Goal: Information Seeking & Learning: Learn about a topic

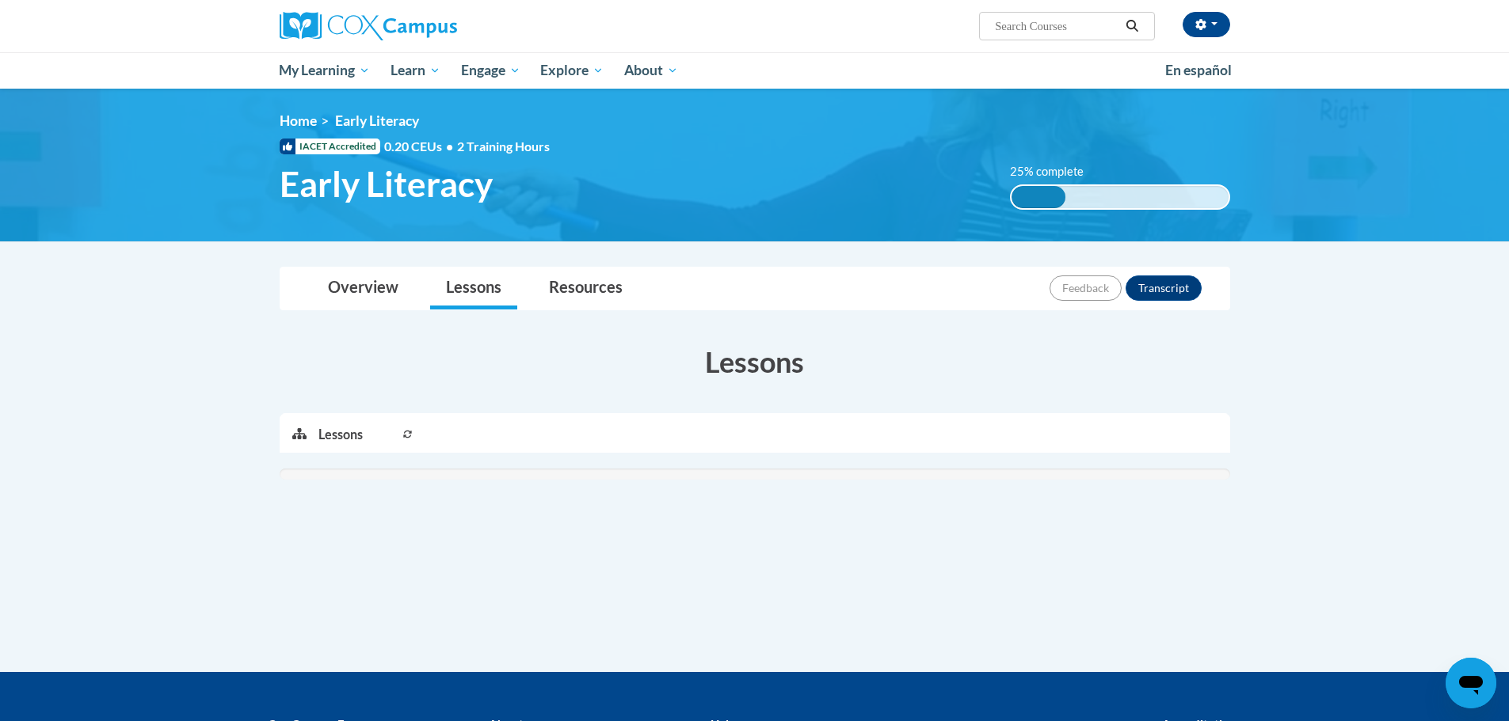
click at [412, 434] on icon at bounding box center [408, 435] width 10 height 10
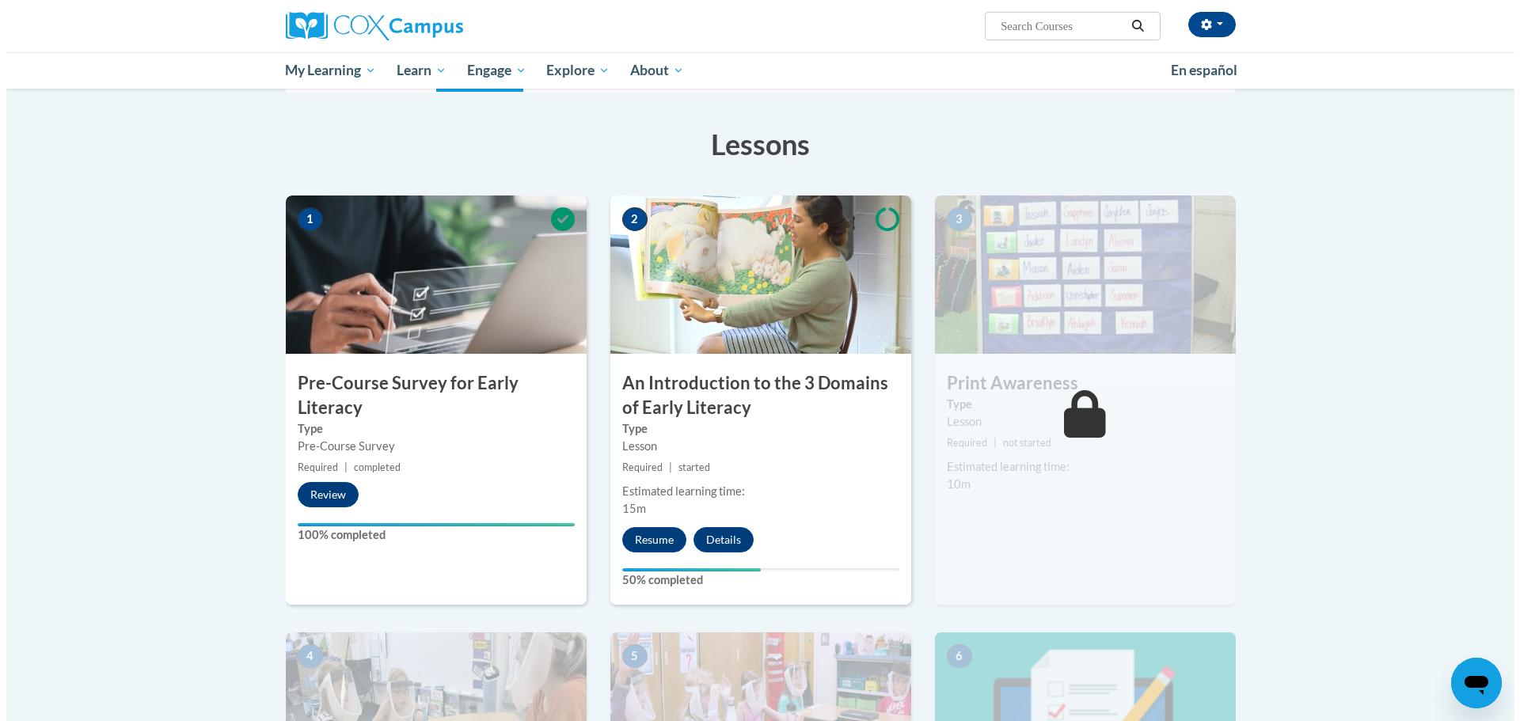
scroll to position [238, 0]
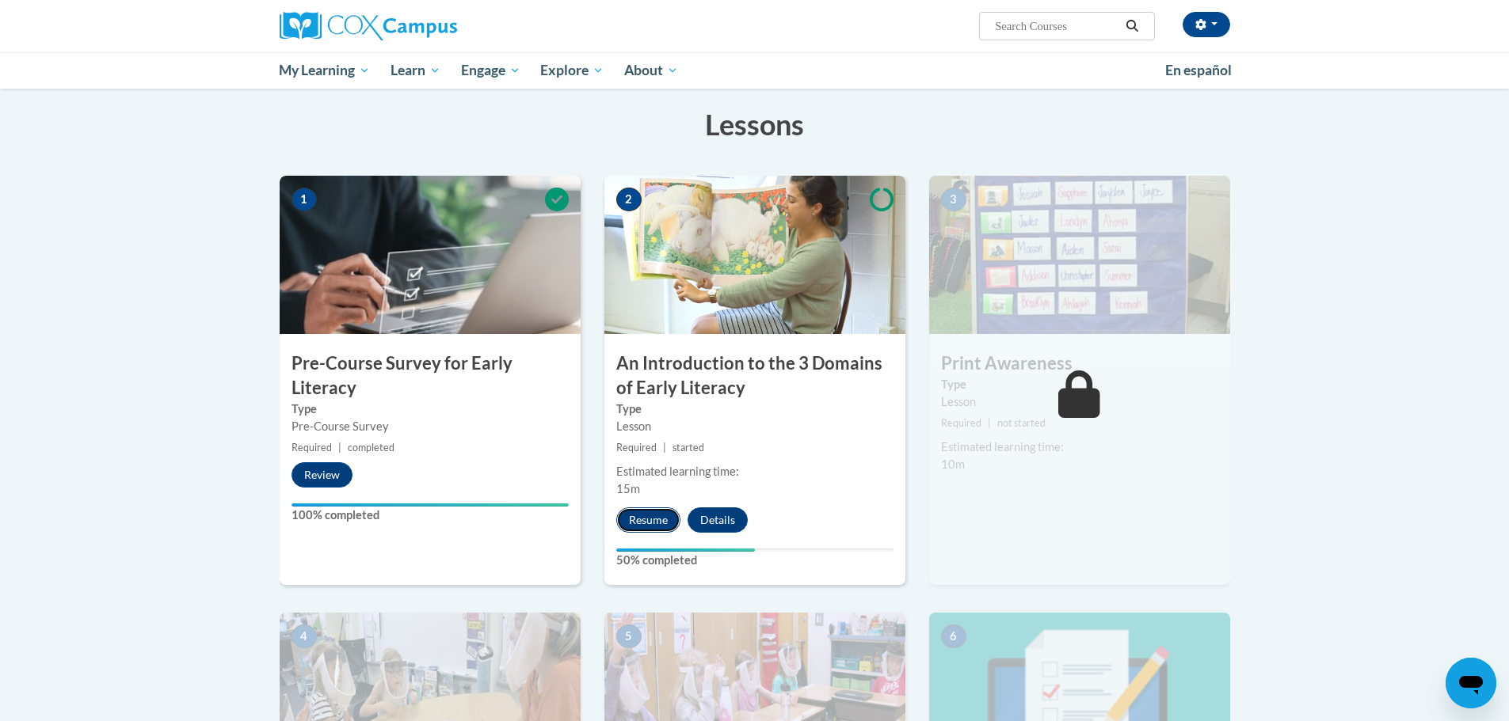
click at [653, 516] on button "Resume" at bounding box center [648, 520] width 64 height 25
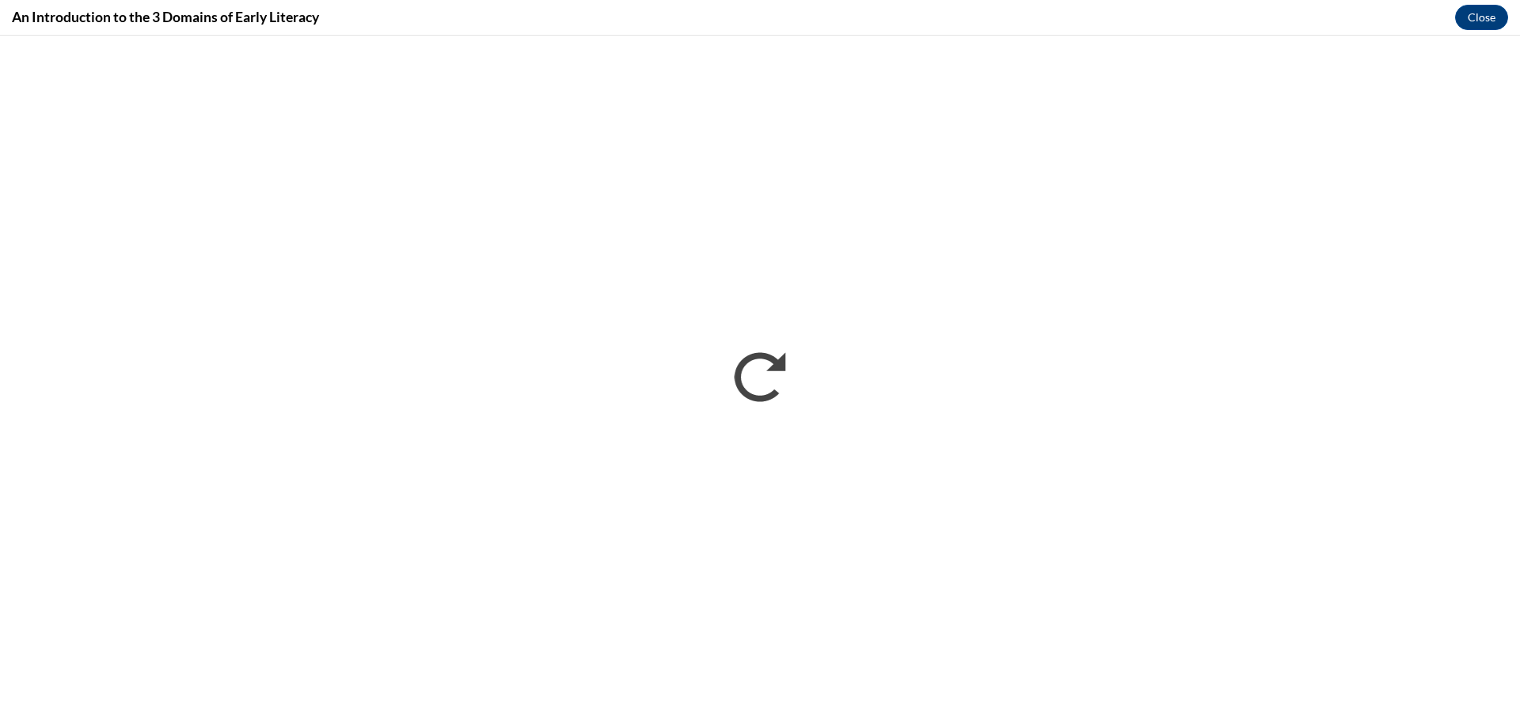
scroll to position [0, 0]
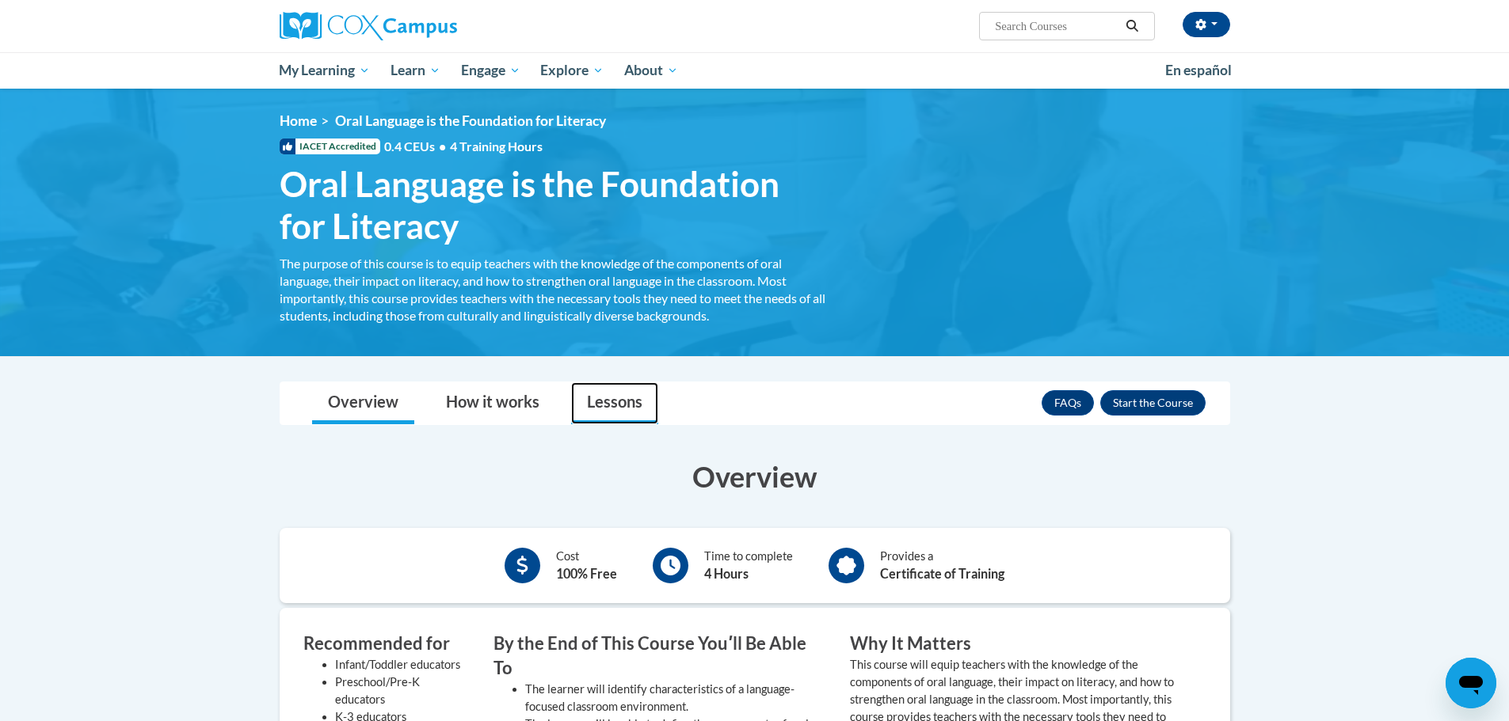
click at [607, 394] on link "Lessons" at bounding box center [614, 403] width 87 height 42
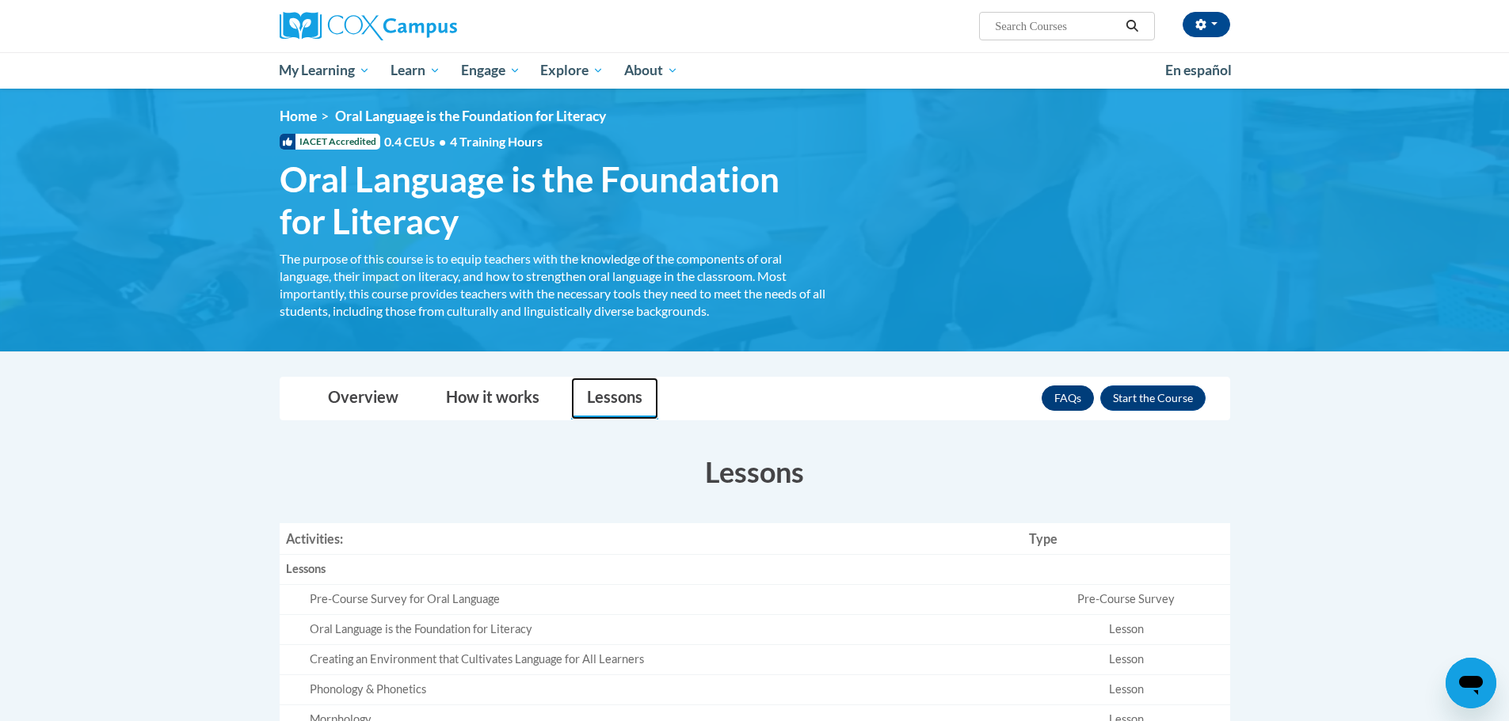
scroll to position [317, 0]
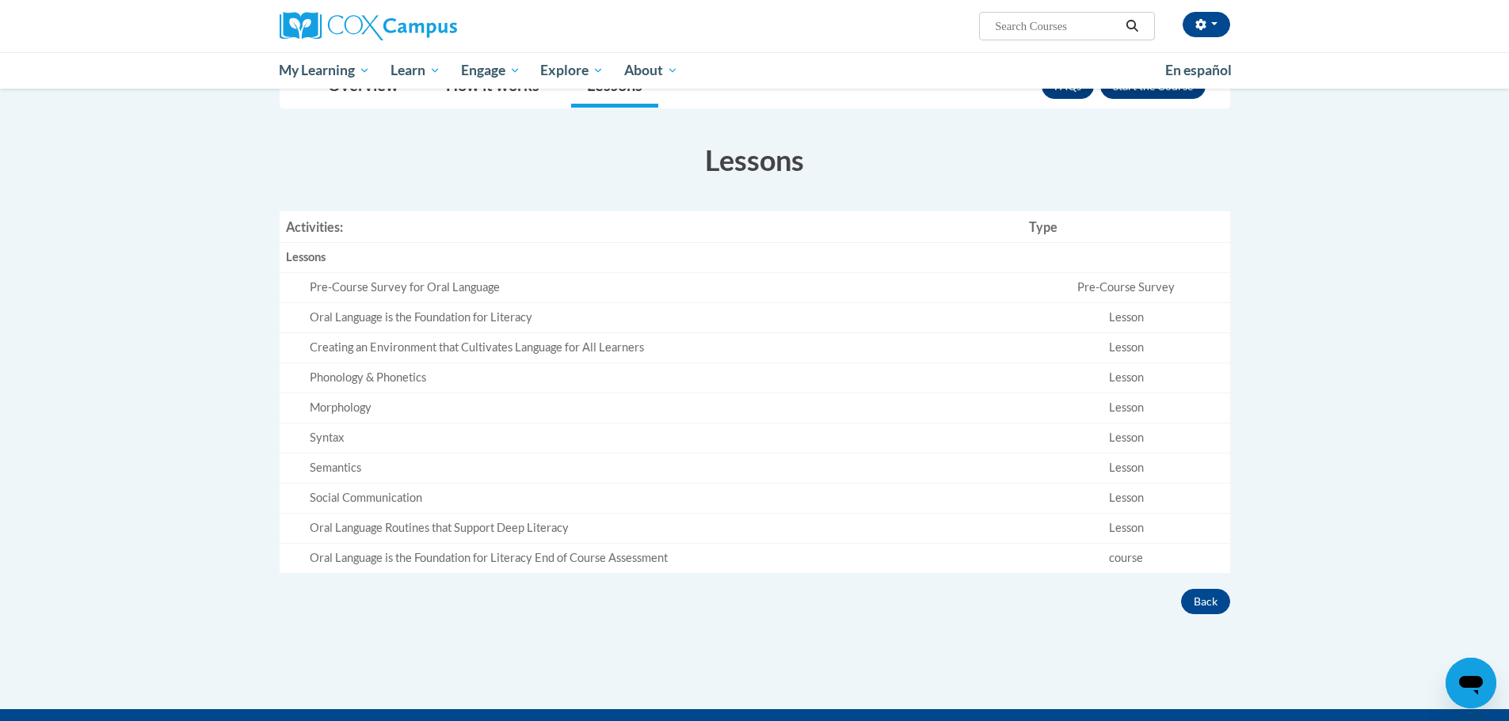
drag, startPoint x: 451, startPoint y: 287, endPoint x: 450, endPoint y: 304, distance: 16.7
click at [451, 292] on div "Pre-Course Survey for Oral Language" at bounding box center [663, 288] width 706 height 17
click at [449, 304] on td "Oral Language is the Foundation for Literacy" at bounding box center [651, 317] width 743 height 30
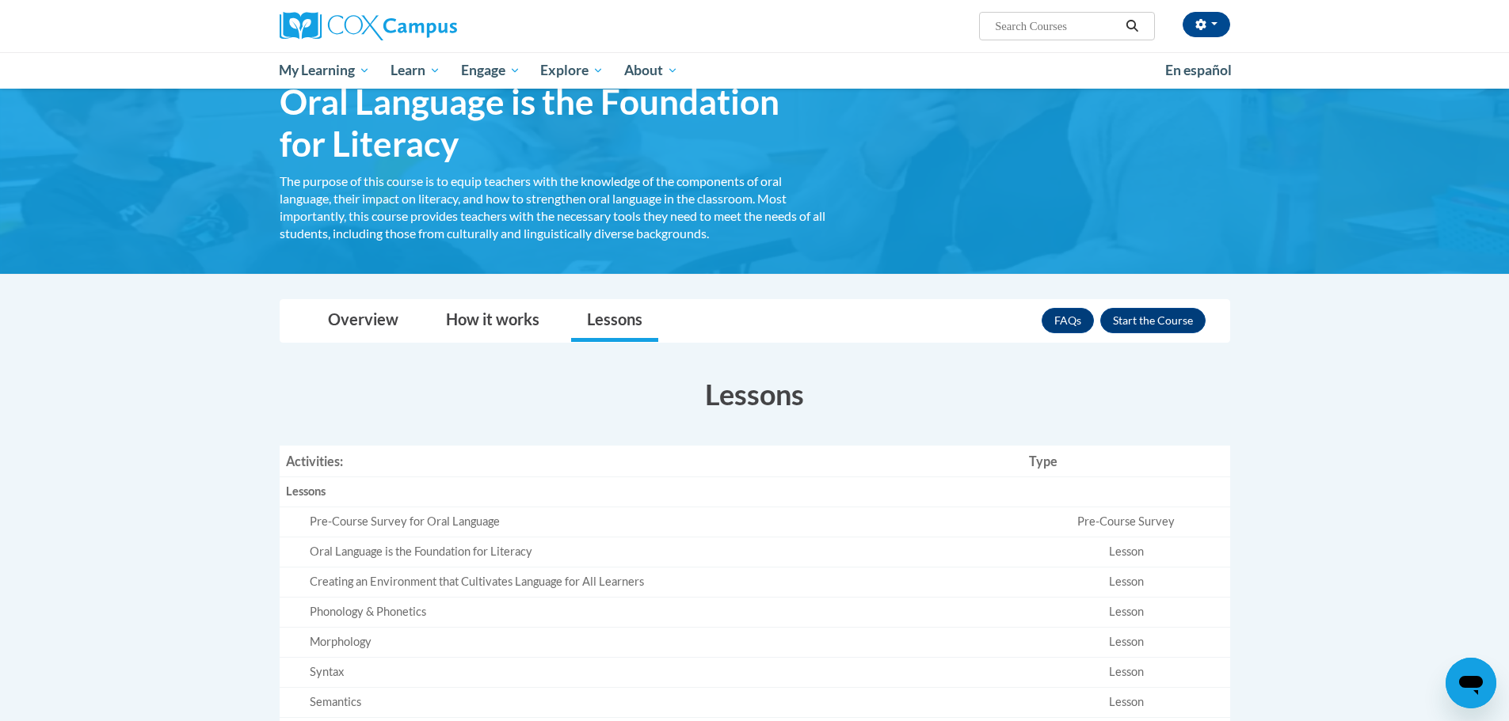
scroll to position [79, 0]
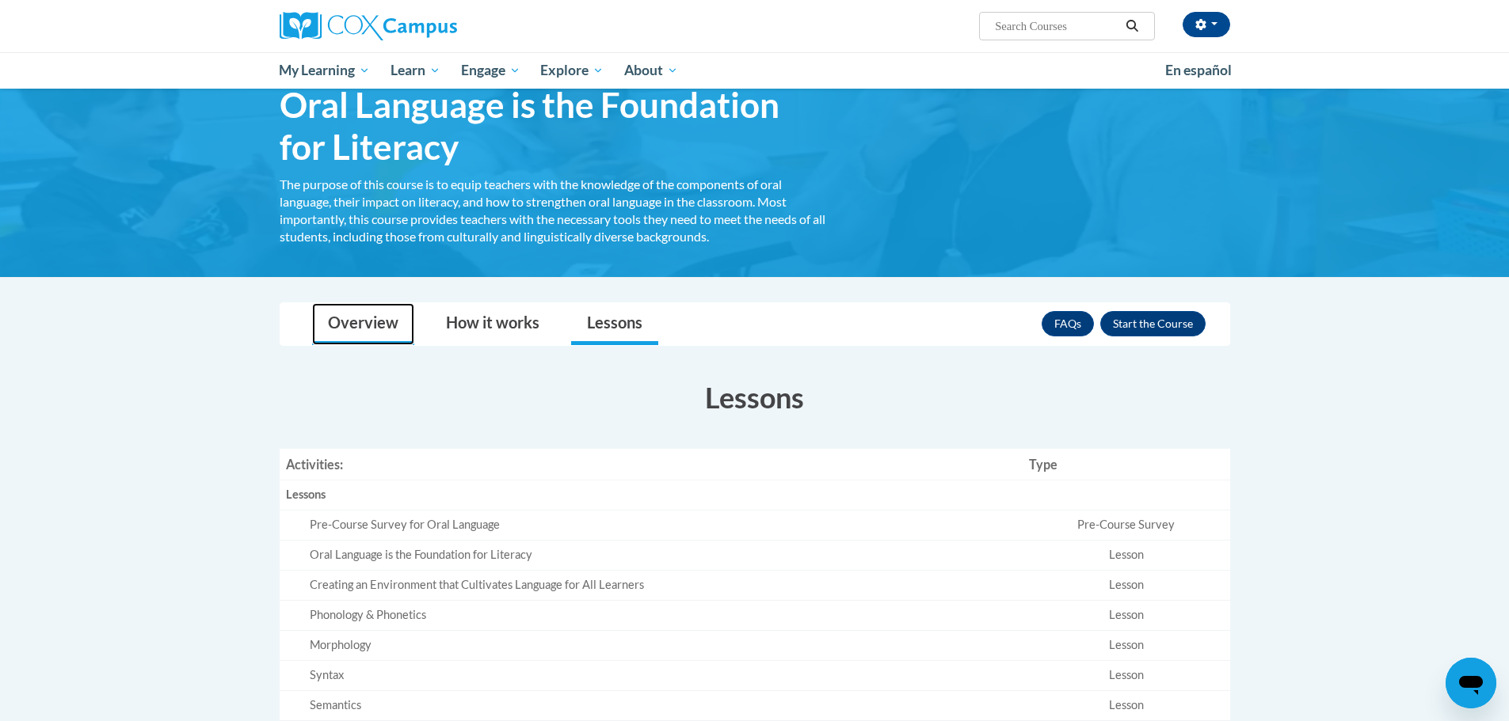
click at [382, 313] on link "Overview" at bounding box center [363, 324] width 102 height 42
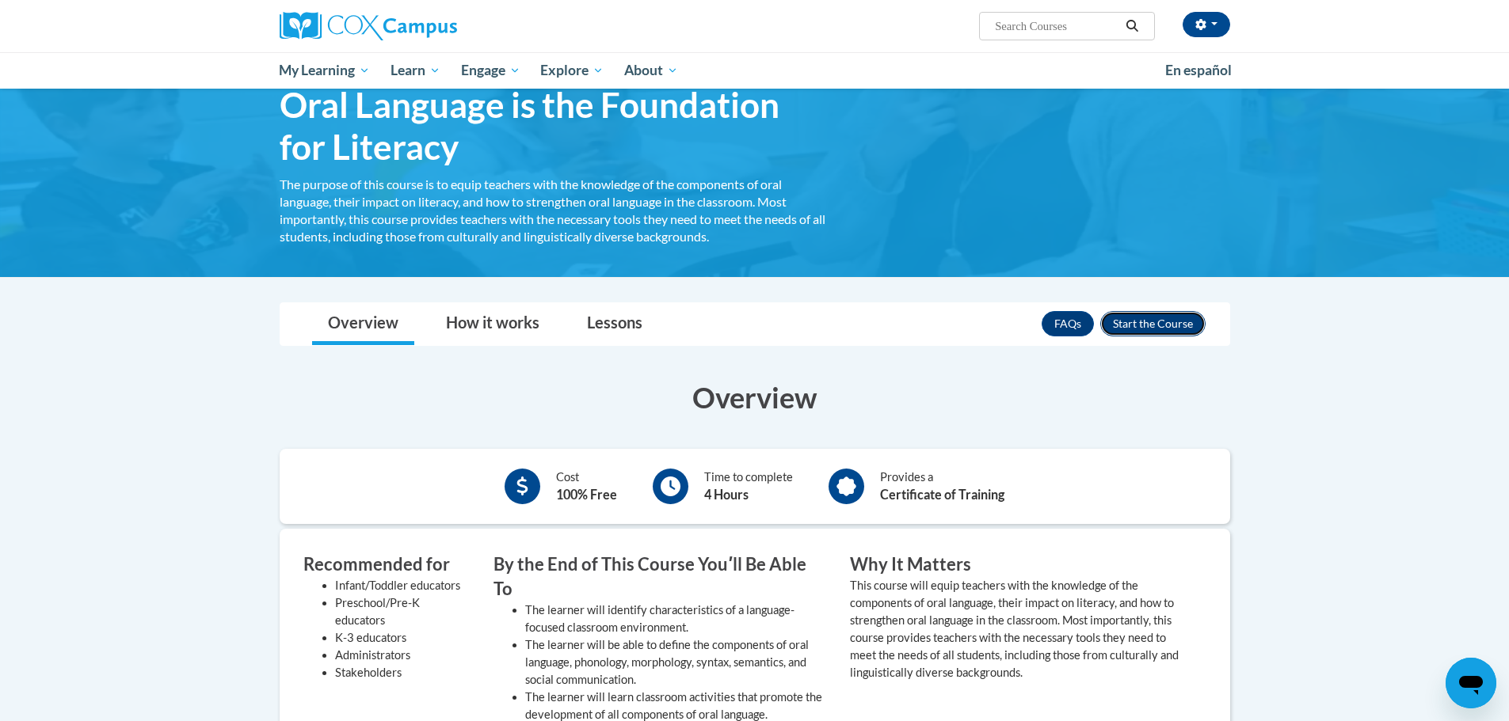
click at [1186, 324] on button "Enroll" at bounding box center [1152, 323] width 105 height 25
